Goal: Information Seeking & Learning: Learn about a topic

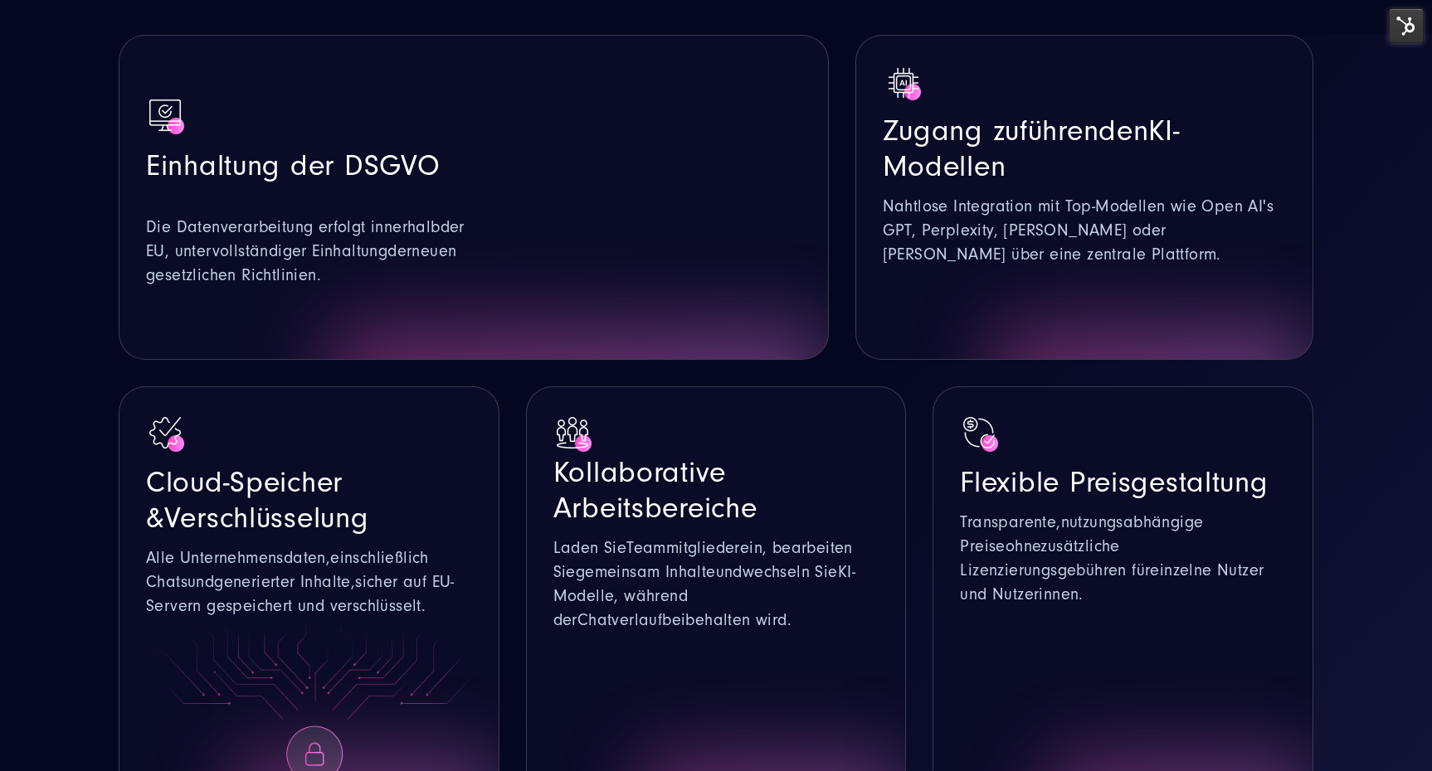
scroll to position [1137, 0]
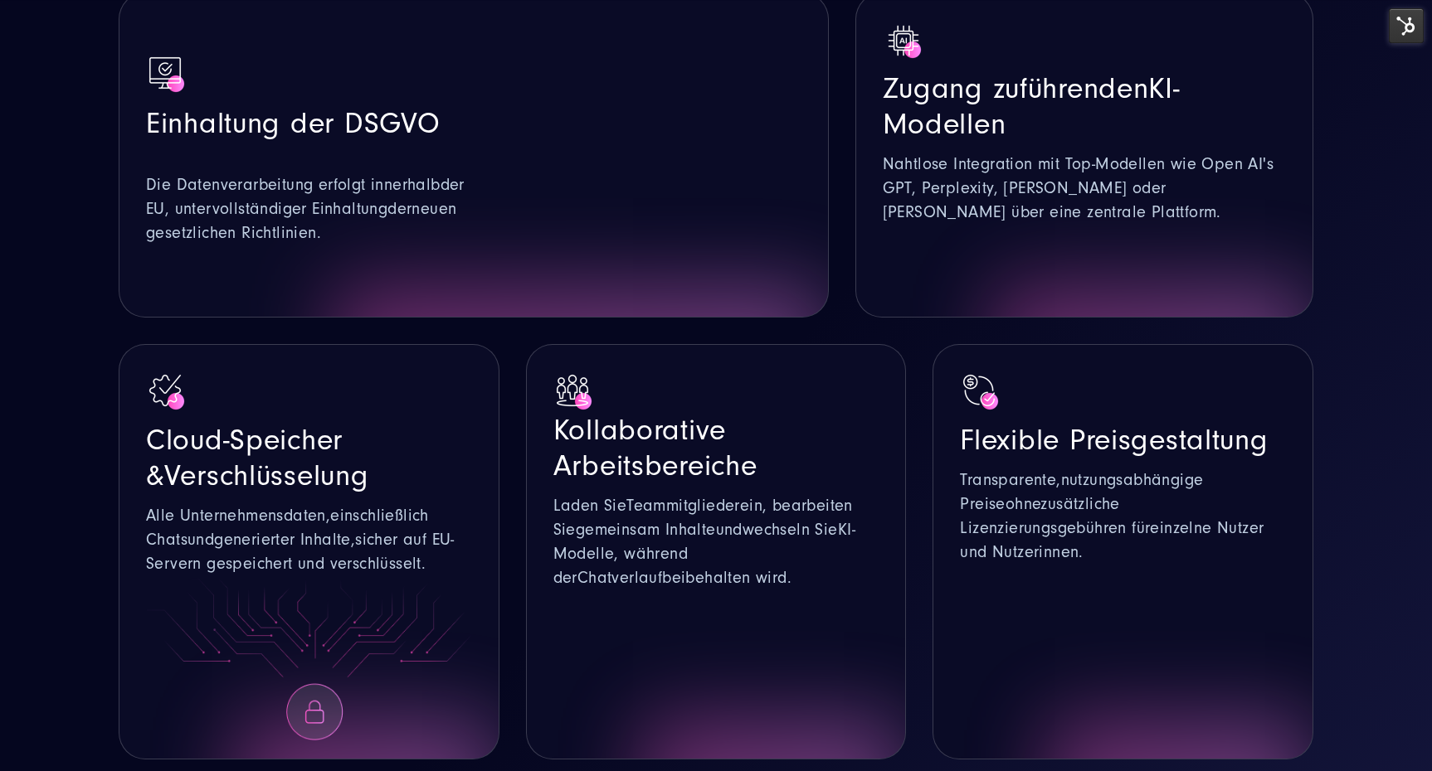
click at [438, 577] on img at bounding box center [309, 659] width 326 height 164
click at [697, 591] on div at bounding box center [716, 666] width 326 height 150
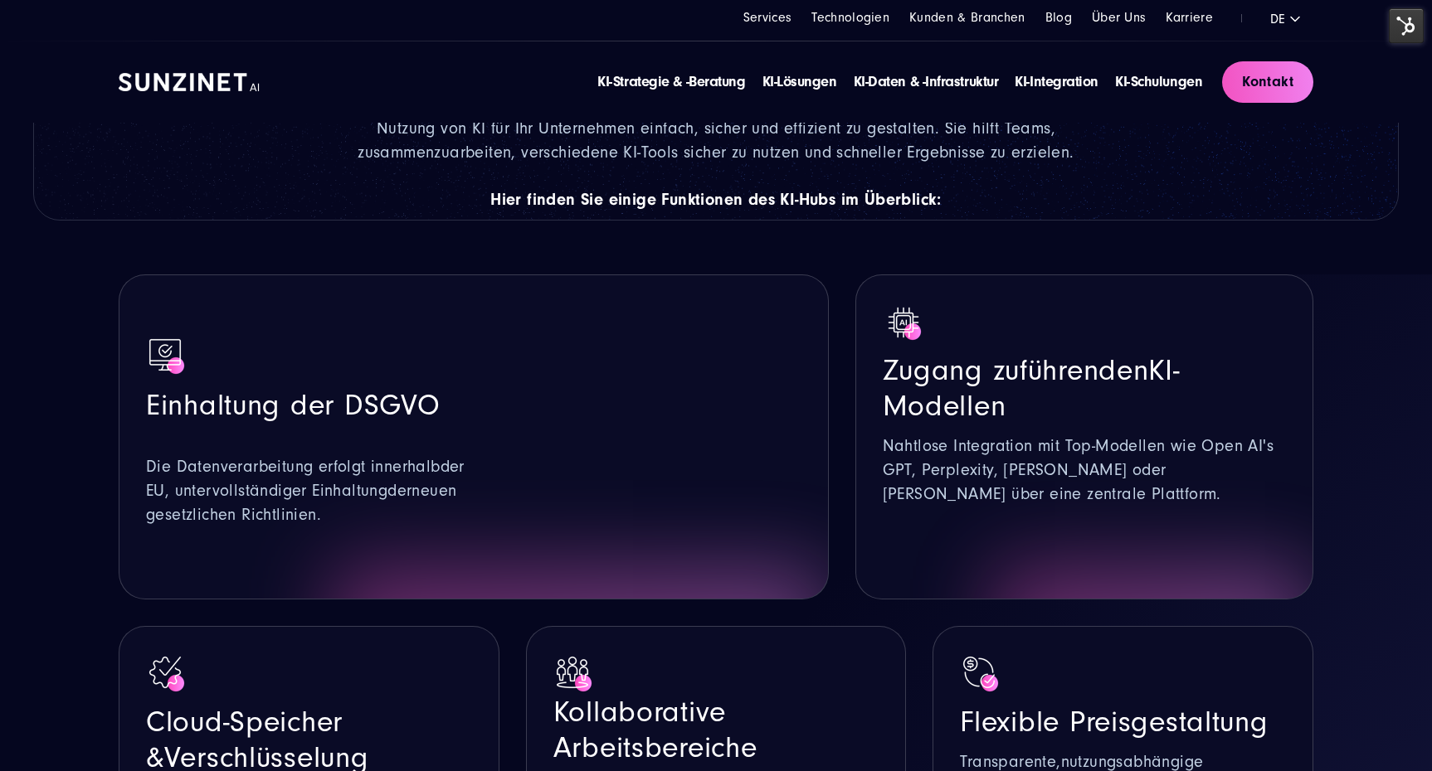
scroll to position [787, 0]
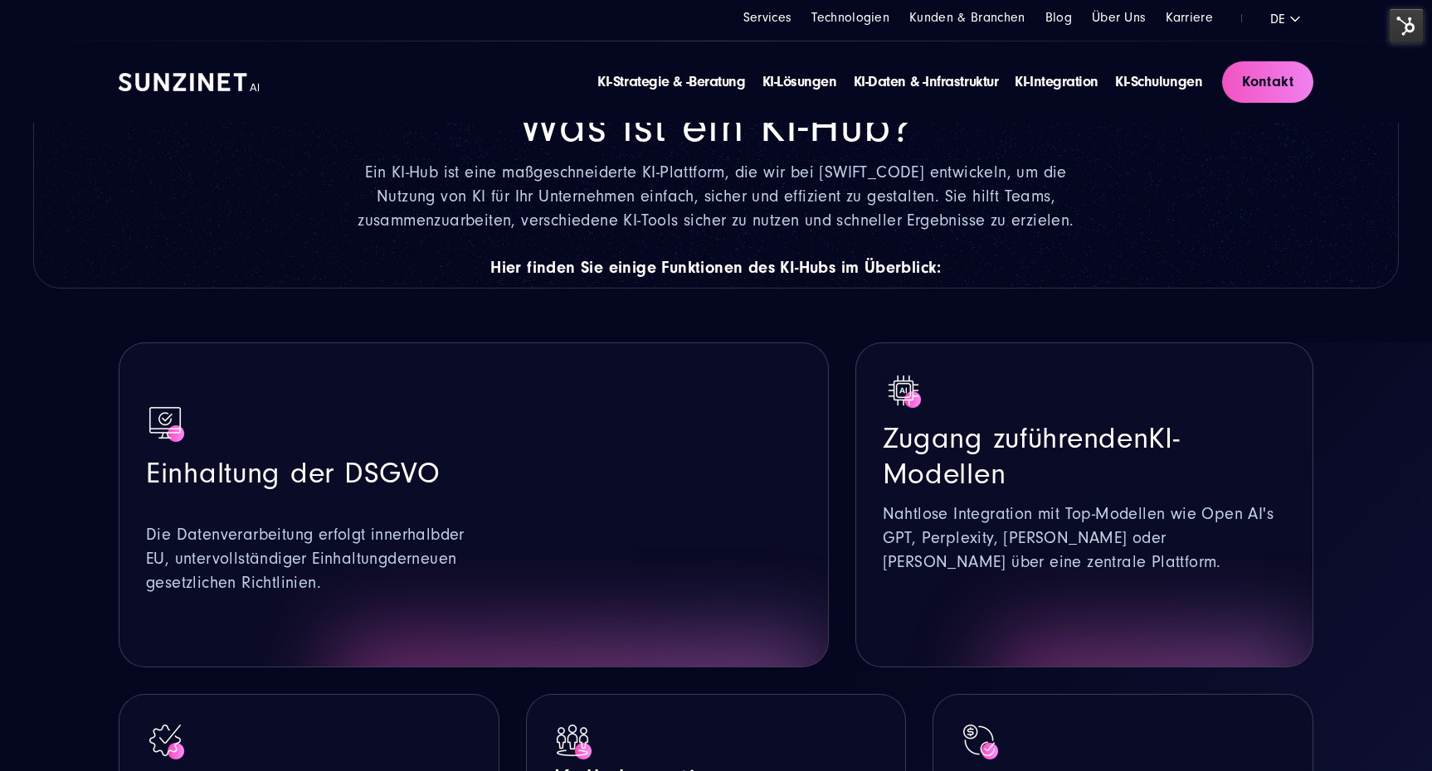
click at [965, 184] on div "Was ist ein KI-Hub? Ein KI-Hub ist eine maßgeschneiderte KI-Plattform, die wir …" at bounding box center [717, 191] width 718 height 182
click at [1404, 27] on img at bounding box center [1406, 25] width 35 height 35
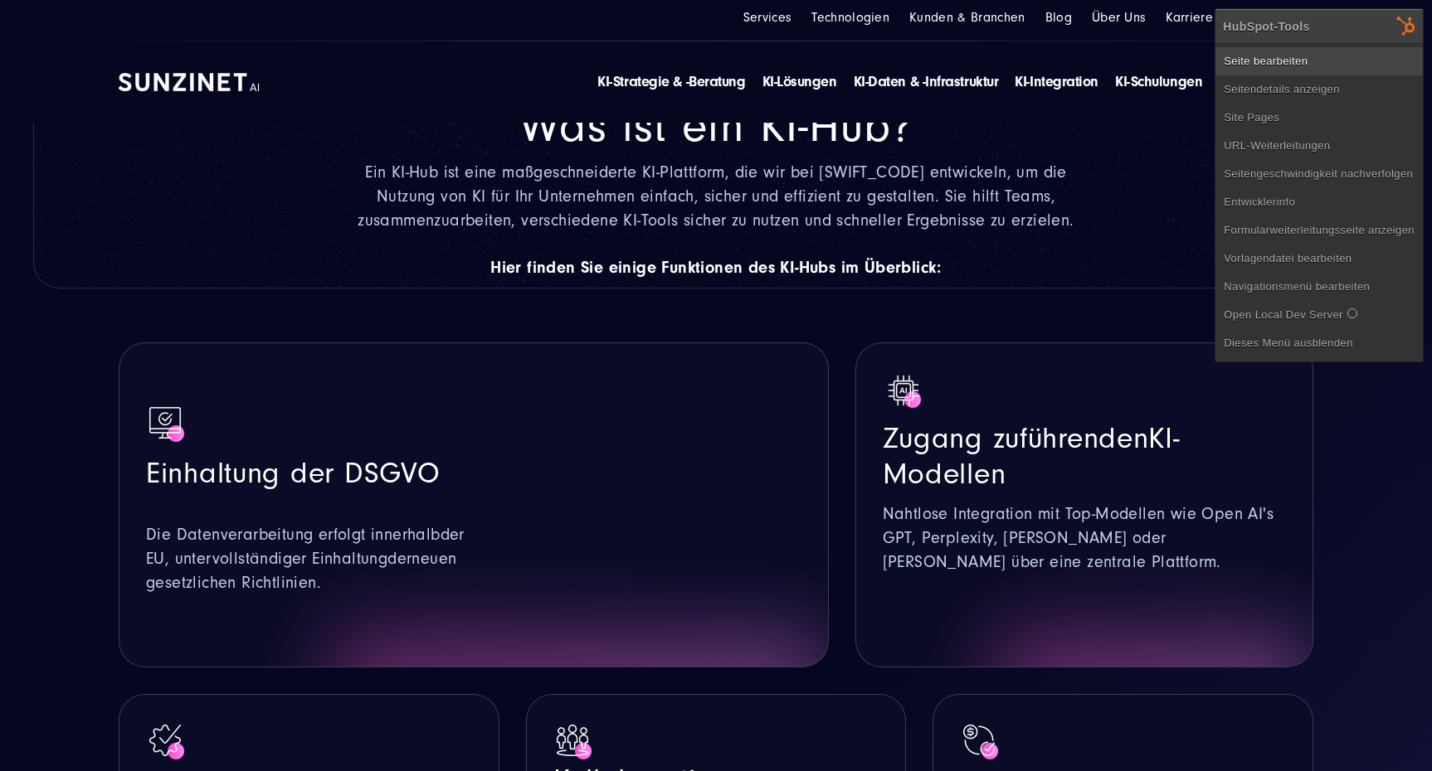
click at [1261, 69] on link "Seite bearbeiten" at bounding box center [1318, 61] width 207 height 28
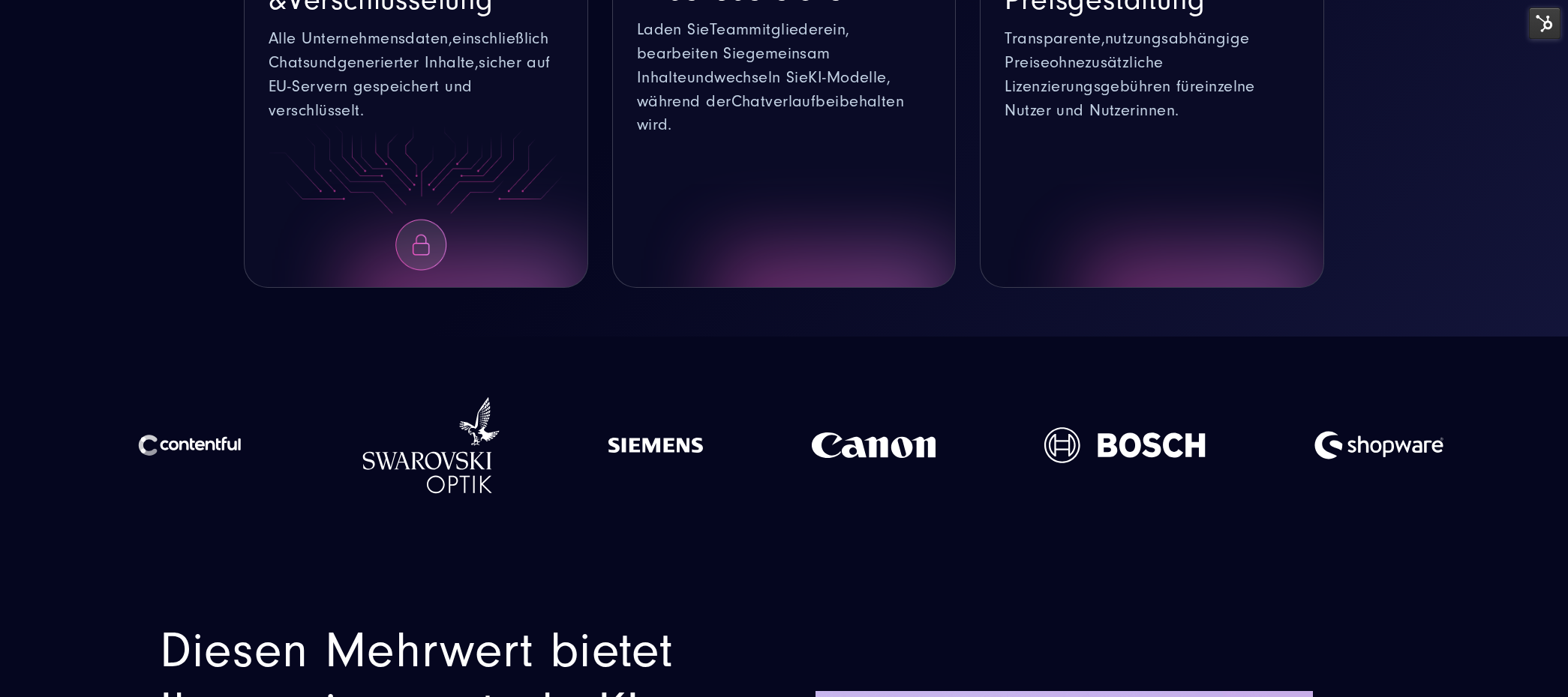
scroll to position [1780, 0]
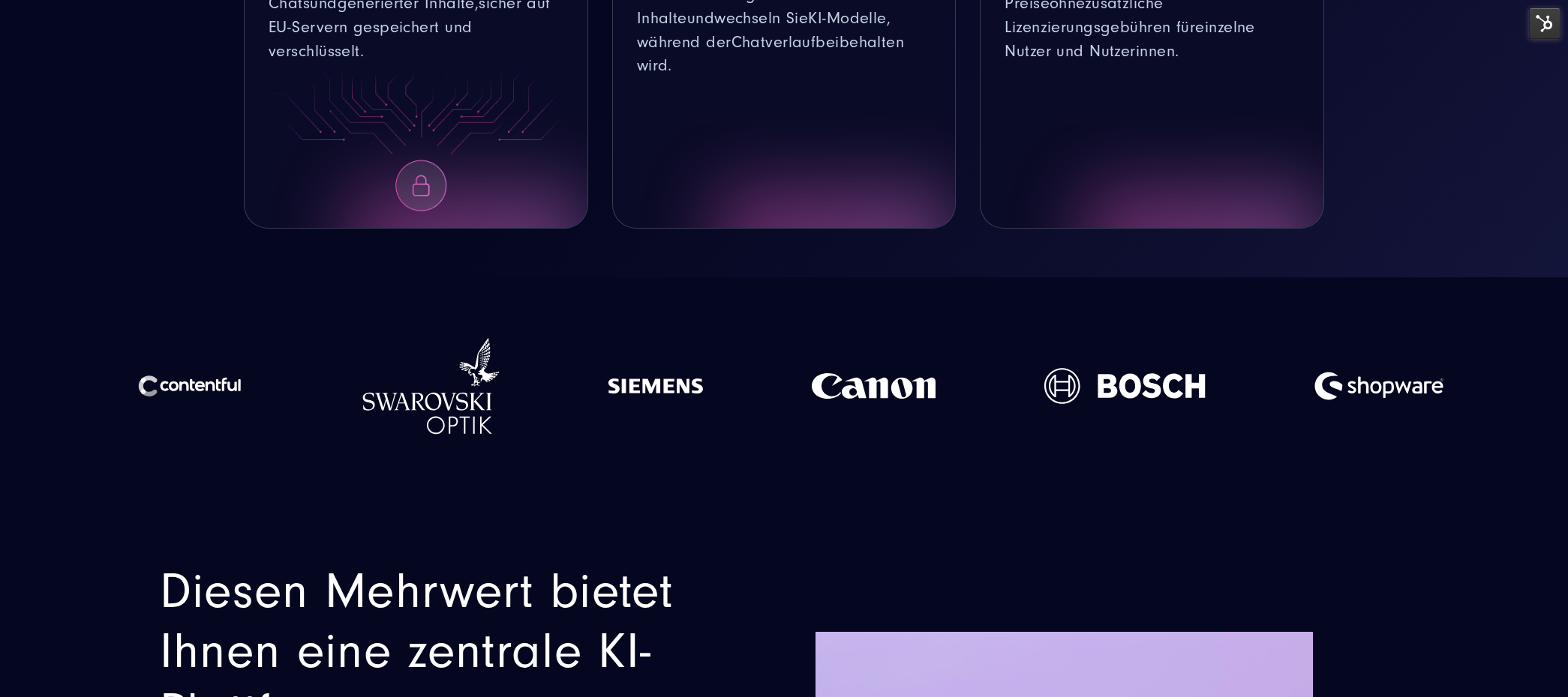
click at [710, 307] on div at bounding box center [655, 386] width 203 height 157
click at [544, 316] on div at bounding box center [430, 386] width 245 height 157
click at [1072, 337] on img at bounding box center [1124, 386] width 162 height 98
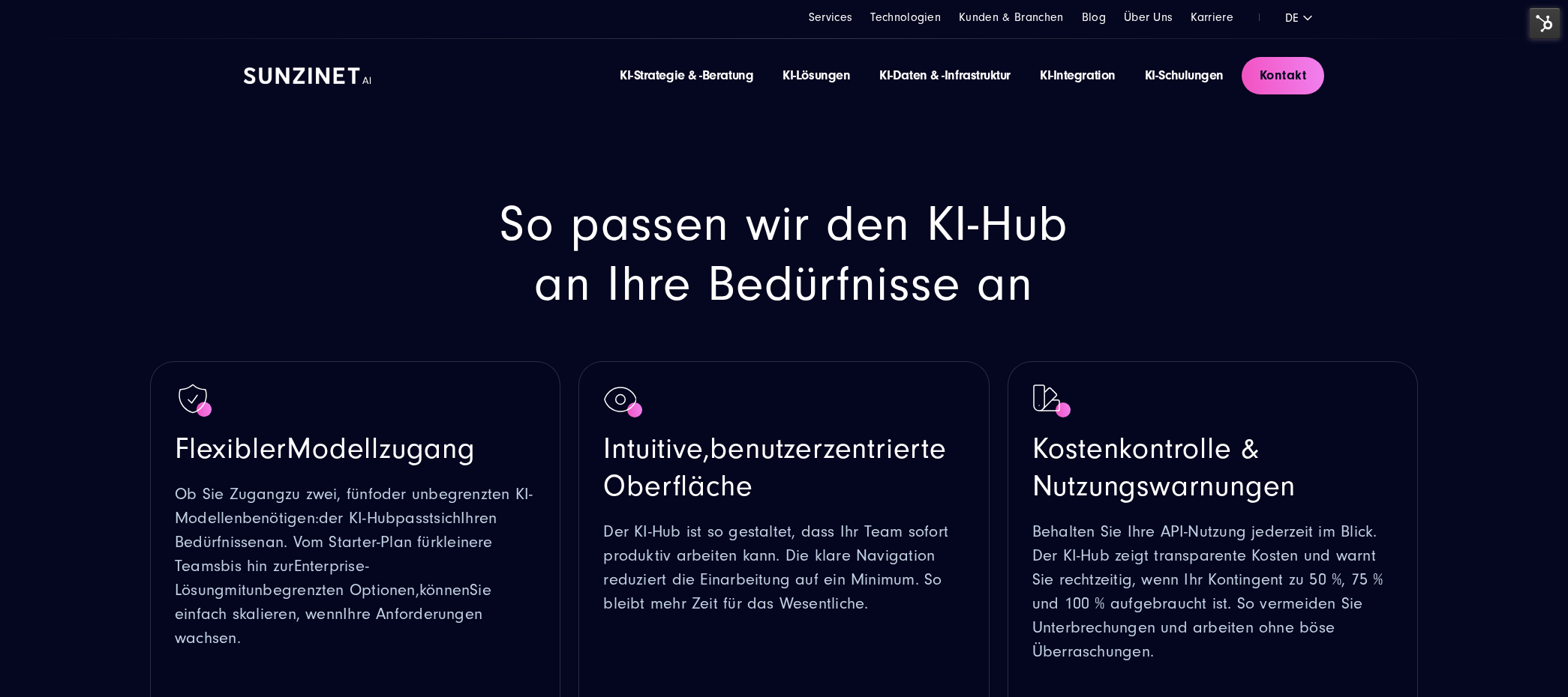
scroll to position [3196, 0]
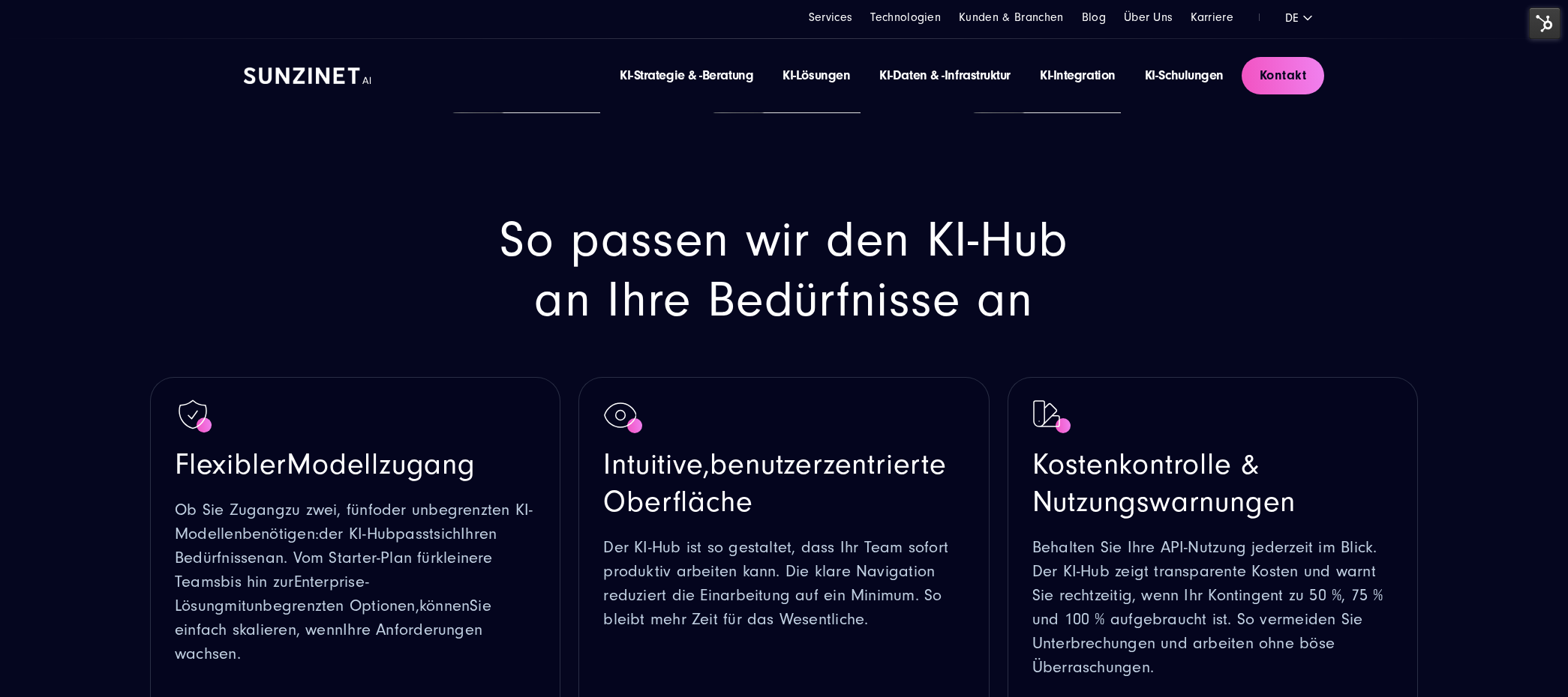
click at [816, 239] on h2 "So passen wir den KI-Hub an Ihre Bedürfnisse an" at bounding box center [784, 270] width 608 height 119
click at [880, 211] on h2 "So passen wir den KI-Hub an Ihre Bedürfnisse an" at bounding box center [784, 270] width 608 height 119
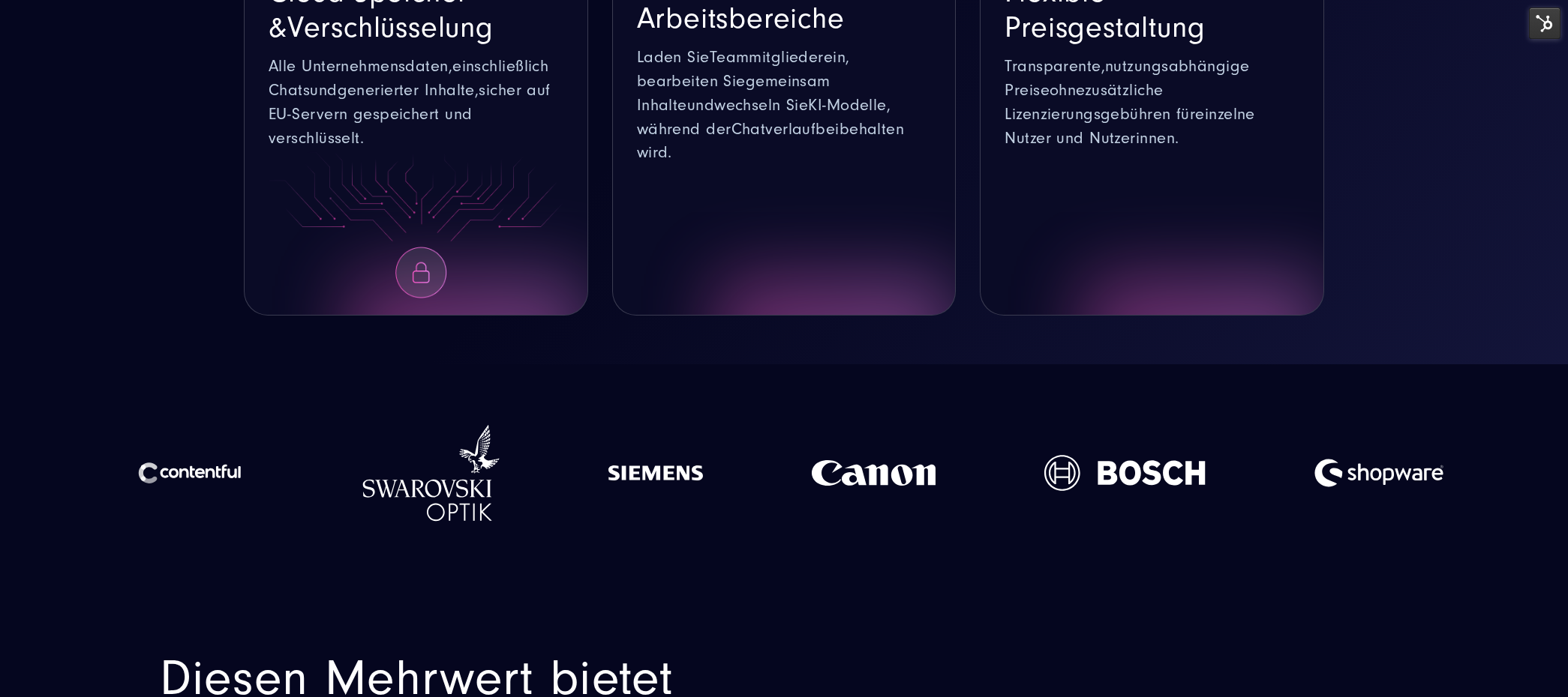
scroll to position [1710, 0]
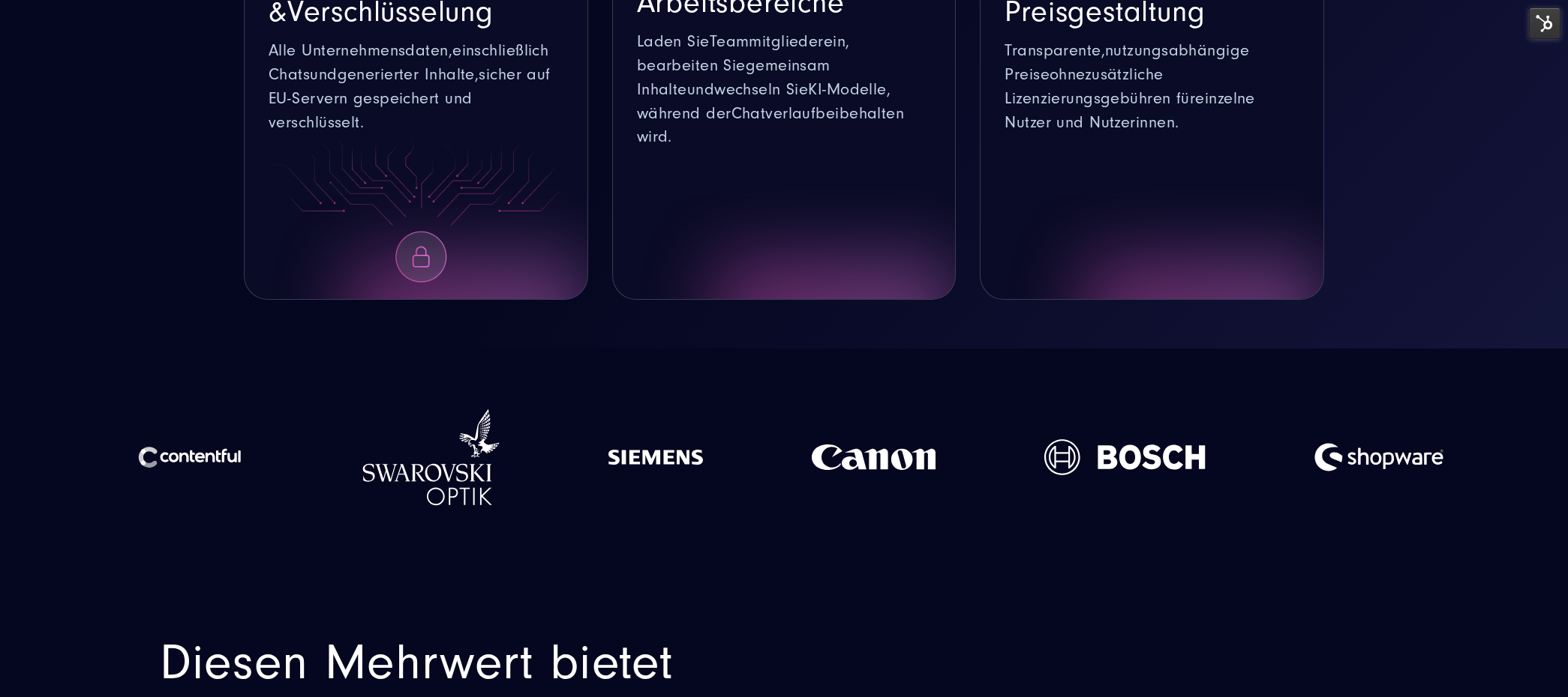
click at [958, 379] on div at bounding box center [873, 457] width 232 height 157
